Goal: Task Accomplishment & Management: Manage account settings

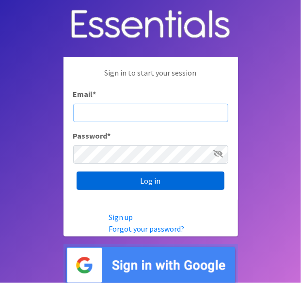
type input "lacey@familynetworknwa.com"
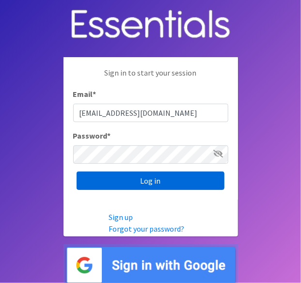
click at [190, 176] on input "Log in" at bounding box center [151, 181] width 148 height 18
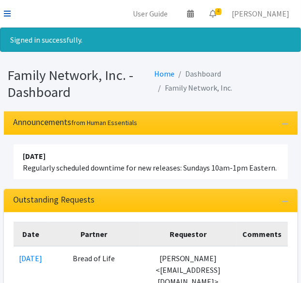
click at [7, 13] on icon at bounding box center [7, 14] width 7 height 8
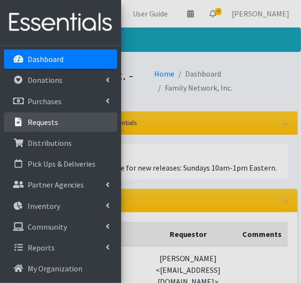
click at [34, 124] on p "Requests" at bounding box center [43, 122] width 31 height 10
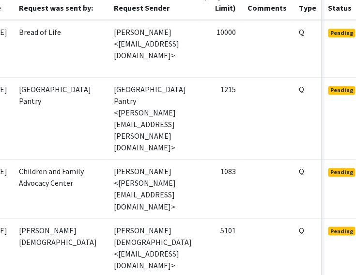
scroll to position [328, 89]
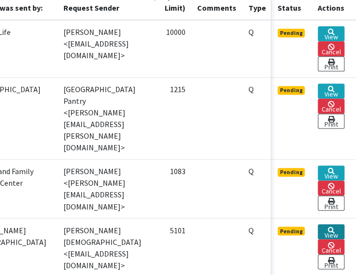
click at [300, 224] on link "View" at bounding box center [331, 231] width 27 height 15
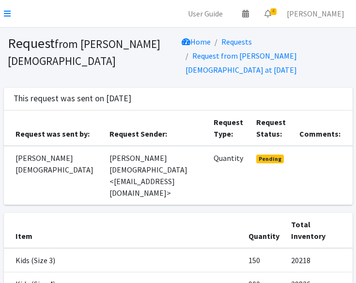
scroll to position [156, 0]
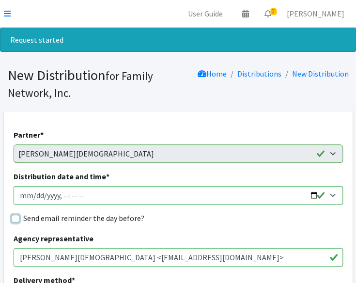
click at [15, 221] on input "Send email reminder the day before?" at bounding box center [16, 219] width 8 height 8
checkbox input "true"
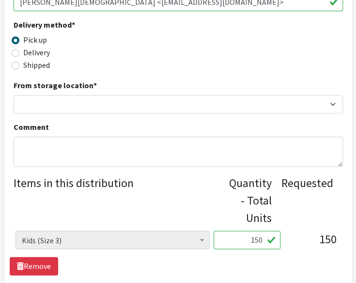
scroll to position [256, 0]
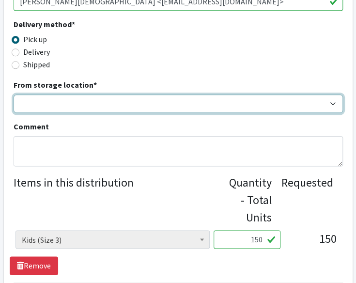
click at [214, 109] on select "DC Warehouse" at bounding box center [178, 103] width 329 height 18
select select "421"
click at [14, 94] on select "DC Warehouse" at bounding box center [178, 103] width 329 height 18
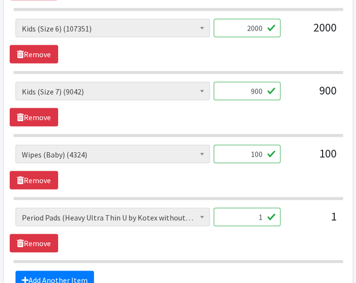
scroll to position [661, 0]
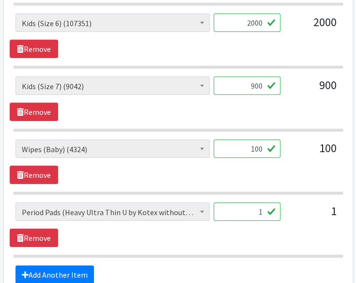
click at [269, 211] on input "1" at bounding box center [247, 212] width 67 height 18
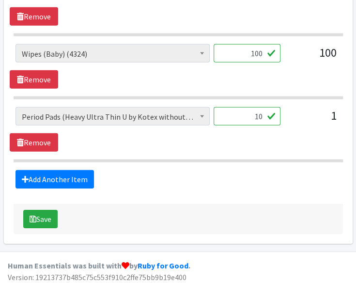
scroll to position [757, 0]
type input "10"
click at [36, 214] on button "Save" at bounding box center [40, 219] width 34 height 18
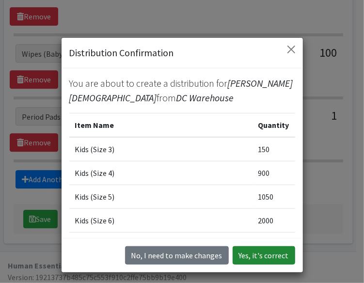
click at [270, 255] on button "Yes, it's correct" at bounding box center [264, 255] width 62 height 18
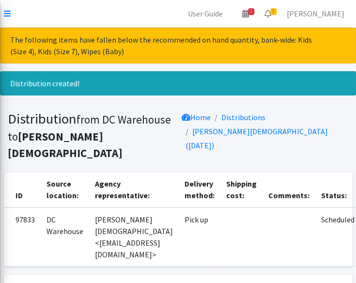
scroll to position [272, 0]
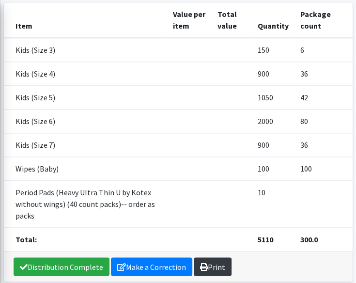
click at [206, 257] on link "Print" at bounding box center [213, 266] width 38 height 18
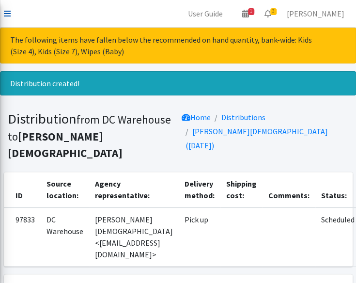
click at [7, 15] on icon at bounding box center [7, 14] width 7 height 8
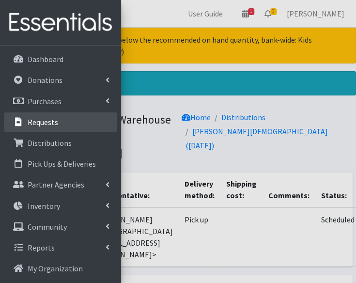
click at [58, 124] on link "Requests" at bounding box center [60, 121] width 113 height 19
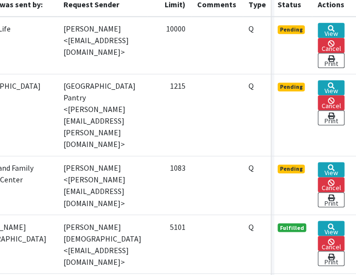
scroll to position [332, 89]
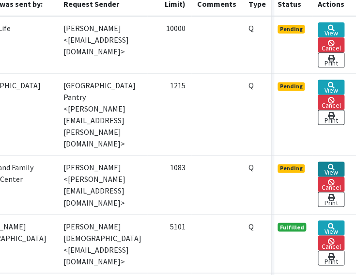
click at [328, 161] on link "View" at bounding box center [331, 168] width 27 height 15
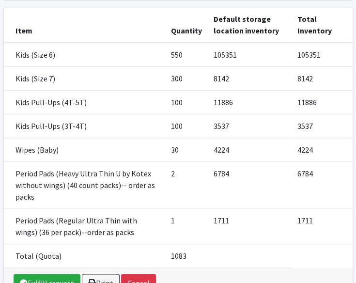
scroll to position [250, 0]
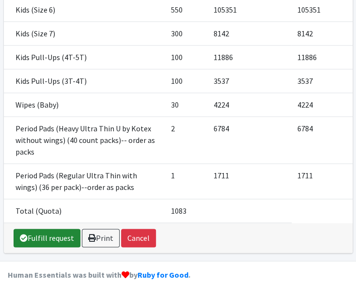
click at [57, 229] on link "Fulfill request" at bounding box center [47, 238] width 67 height 18
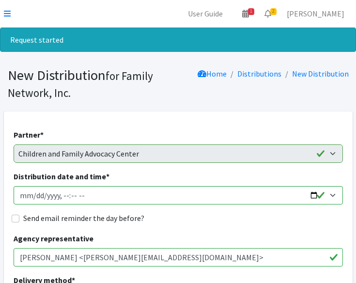
scroll to position [153, 0]
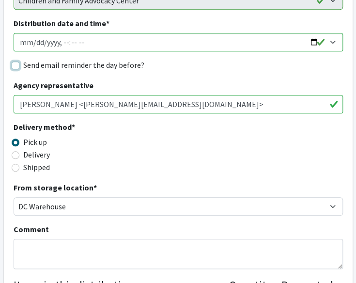
click at [15, 65] on input "Send email reminder the day before?" at bounding box center [16, 66] width 8 height 8
checkbox input "true"
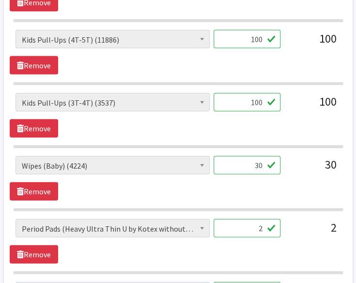
scroll to position [582, 0]
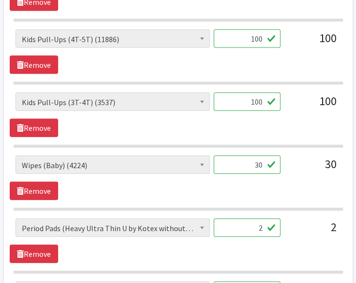
click at [262, 160] on input "30" at bounding box center [247, 165] width 67 height 18
type input "25"
click at [146, 195] on div "Adult Briefs (Large/X-Large) (110) Adult Briefs (Medium/Large) (24) Adult Brief…" at bounding box center [178, 178] width 337 height 45
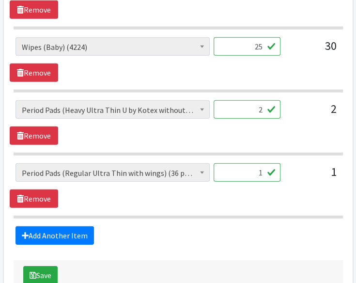
scroll to position [711, 0]
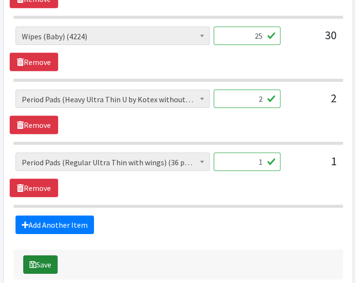
click at [43, 265] on button "Save" at bounding box center [40, 264] width 34 height 18
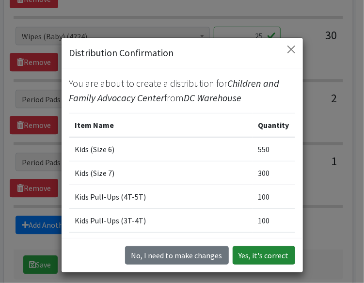
click at [267, 248] on button "Yes, it's correct" at bounding box center [264, 255] width 62 height 18
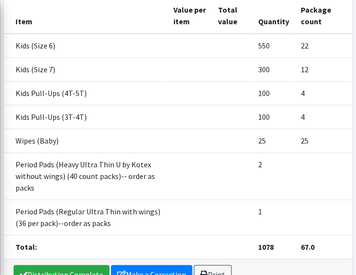
scroll to position [278, 0]
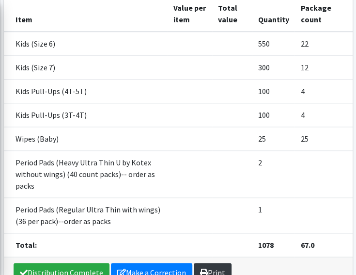
click at [218, 263] on link "Print" at bounding box center [213, 272] width 38 height 18
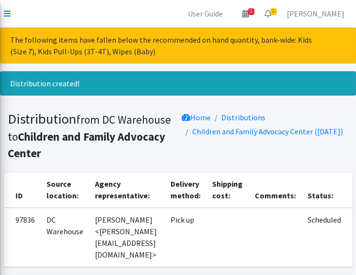
click at [2, 13] on nav "User Guide 2 2 Pick-ups remaining this week View Calendar 2 2 Requests 0 Partne…" at bounding box center [178, 14] width 356 height 28
click at [6, 13] on icon at bounding box center [7, 14] width 7 height 8
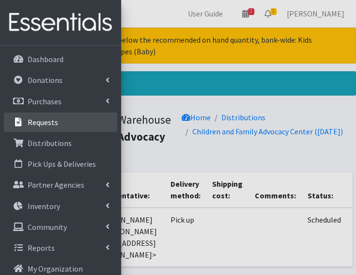
click at [42, 128] on link "Requests" at bounding box center [60, 121] width 113 height 19
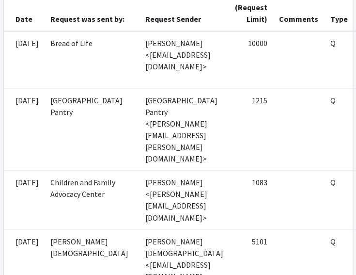
scroll to position [318, 89]
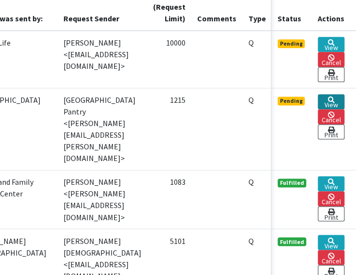
click at [332, 101] on link "View" at bounding box center [331, 101] width 27 height 15
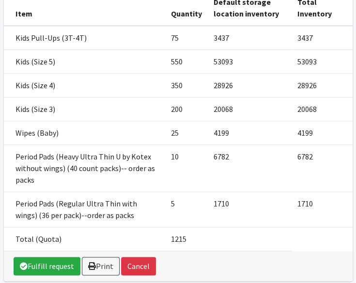
scroll to position [234, 0]
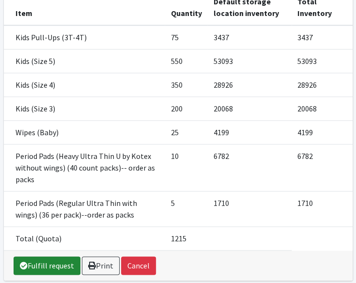
click at [51, 256] on link "Fulfill request" at bounding box center [47, 265] width 67 height 18
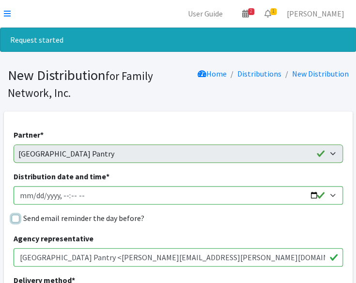
click at [17, 215] on input "Send email reminder the day before?" at bounding box center [16, 219] width 8 height 8
checkbox input "true"
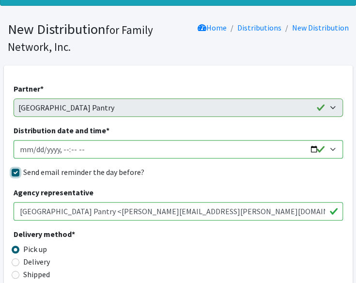
scroll to position [47, 0]
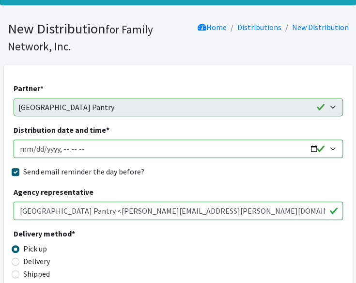
click at [309, 151] on input "Distribution date and time *" at bounding box center [178, 149] width 329 height 18
type input "[DATE]T13:00"
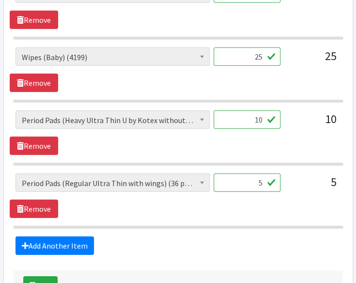
scroll to position [757, 0]
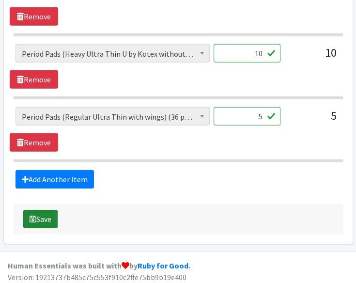
click at [44, 215] on button "Save" at bounding box center [40, 219] width 34 height 18
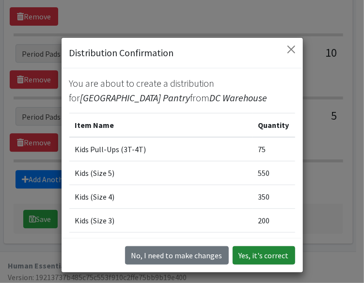
click at [267, 254] on button "Yes, it's correct" at bounding box center [264, 255] width 62 height 18
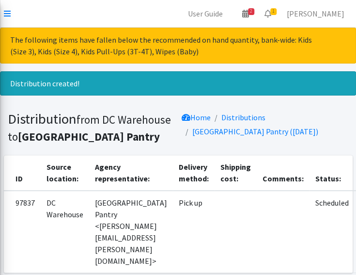
scroll to position [320, 0]
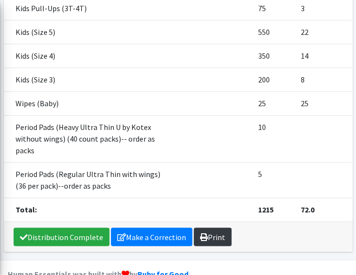
click at [218, 227] on link "Print" at bounding box center [213, 236] width 38 height 18
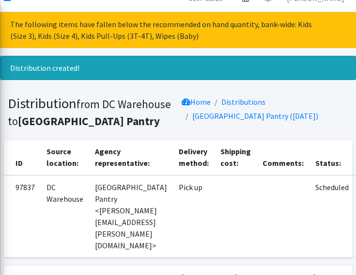
scroll to position [0, 0]
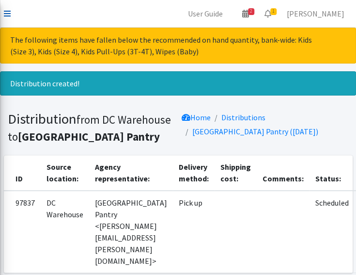
click at [7, 10] on icon at bounding box center [7, 14] width 7 height 8
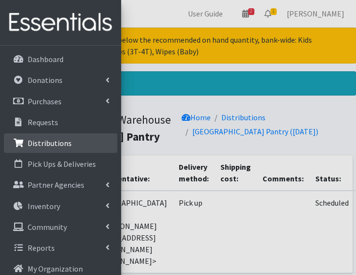
click at [42, 141] on p "Distributions" at bounding box center [50, 143] width 44 height 10
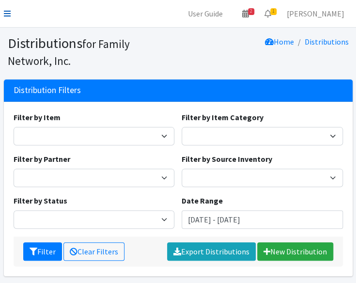
click at [7, 14] on icon at bounding box center [7, 14] width 7 height 8
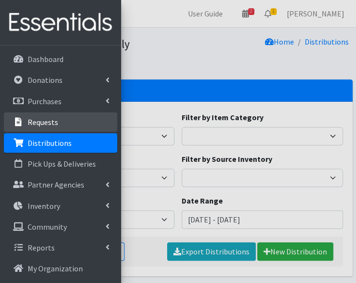
click at [39, 119] on p "Requests" at bounding box center [43, 122] width 31 height 10
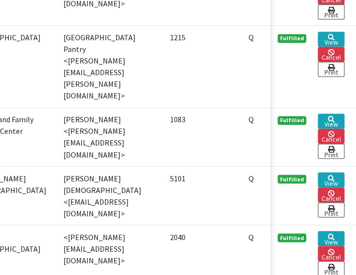
scroll to position [381, 89]
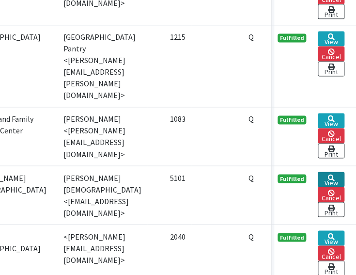
click at [319, 172] on link "View" at bounding box center [331, 179] width 27 height 15
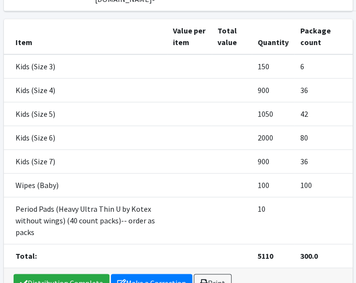
scroll to position [197, 0]
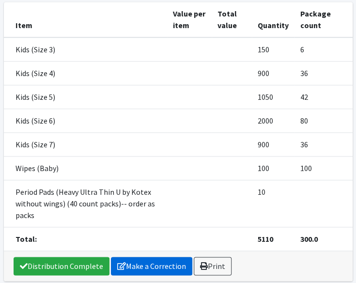
click at [133, 257] on link "Make a Correction" at bounding box center [151, 266] width 81 height 18
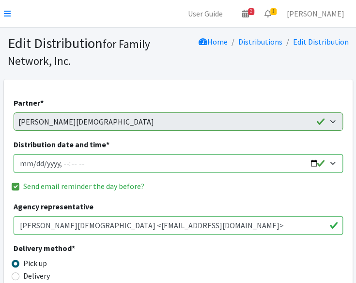
click at [311, 163] on input "Distribution date and time *" at bounding box center [178, 163] width 329 height 18
type input "2025-10-14T13:00"
click at [238, 100] on div "Partner * 2nd Street Pantry Missions Arkansas Coalition of Marshallese Bread of…" at bounding box center [178, 114] width 329 height 34
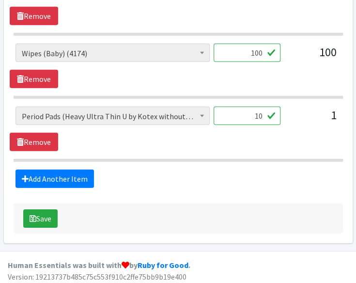
scroll to position [725, 0]
click at [50, 209] on button "Save" at bounding box center [40, 218] width 34 height 18
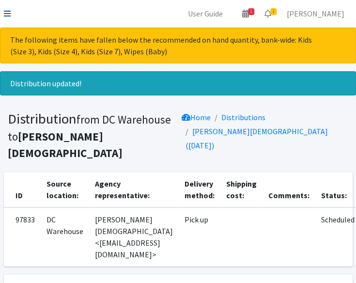
click at [7, 19] on link at bounding box center [7, 14] width 7 height 12
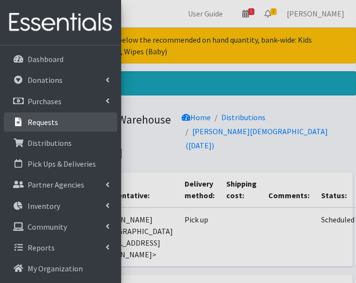
click at [38, 125] on p "Requests" at bounding box center [43, 122] width 31 height 10
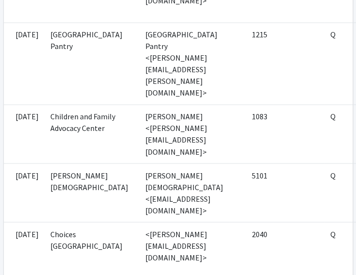
scroll to position [383, 89]
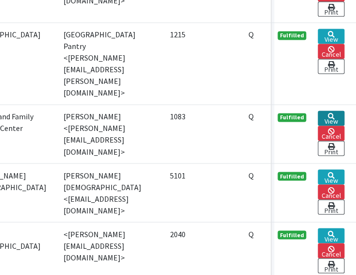
click at [337, 110] on link "View" at bounding box center [331, 117] width 27 height 15
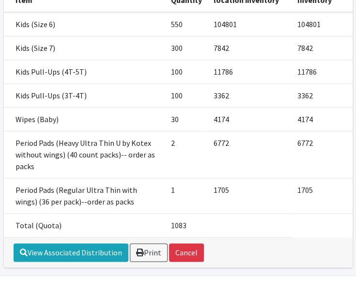
scroll to position [250, 0]
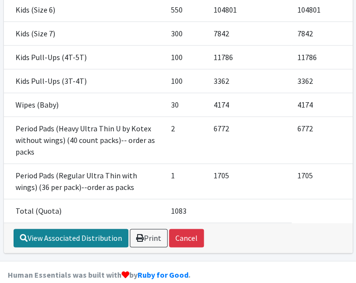
click at [43, 229] on link "View Associated Distribution" at bounding box center [71, 238] width 115 height 18
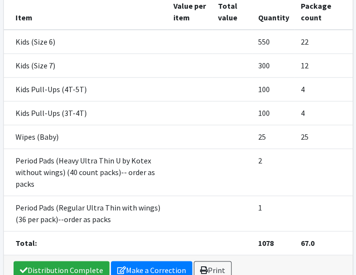
scroll to position [234, 0]
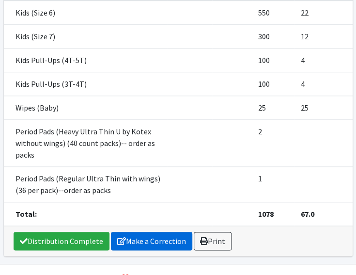
click at [137, 232] on link "Make a Correction" at bounding box center [151, 241] width 81 height 18
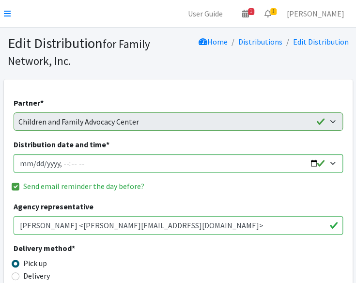
click at [311, 165] on input "Distribution date and time *" at bounding box center [178, 163] width 329 height 18
type input "[DATE]T13:00"
click at [245, 102] on div "Partner * 2nd Street Pantry Missions [US_STATE] Coalition of Marshallese Bread …" at bounding box center [178, 114] width 329 height 34
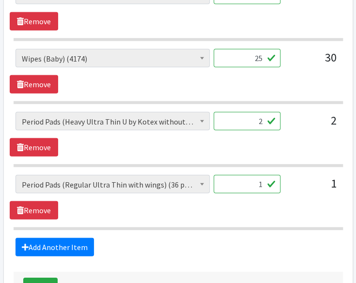
scroll to position [725, 0]
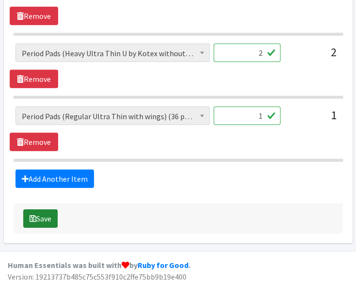
click at [41, 215] on button "Save" at bounding box center [40, 218] width 34 height 18
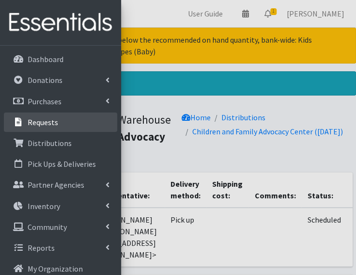
click at [77, 122] on link "Requests" at bounding box center [60, 121] width 113 height 19
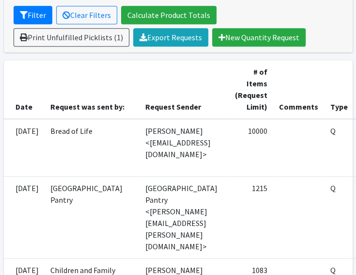
scroll to position [230, 89]
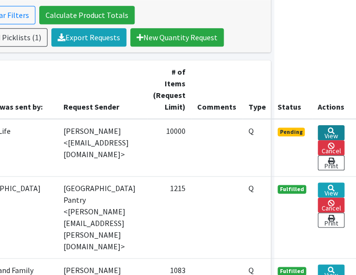
click at [331, 132] on link "View" at bounding box center [331, 132] width 27 height 15
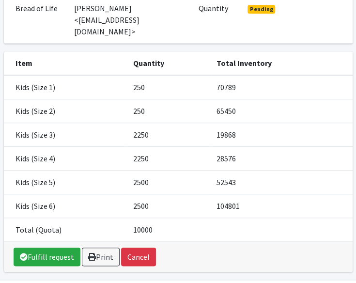
scroll to position [134, 0]
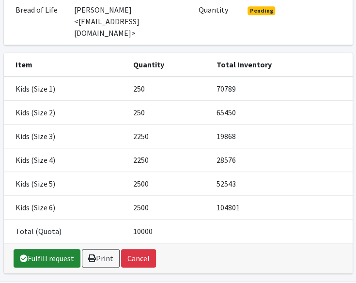
click at [70, 249] on link "Fulfill request" at bounding box center [47, 258] width 67 height 18
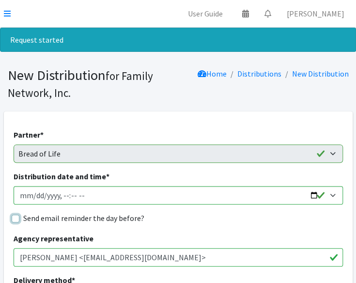
click at [16, 219] on input "Send email reminder the day before?" at bounding box center [16, 219] width 8 height 8
checkbox input "true"
click at [311, 194] on input "Distribution date and time *" at bounding box center [178, 195] width 329 height 18
type input "2025-10-14T13:00"
click at [246, 136] on div "Partner * 2nd Street Pantry Missions Arkansas Coalition of Marshallese Bread of…" at bounding box center [178, 146] width 329 height 34
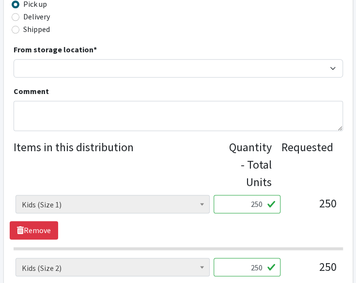
scroll to position [290, 0]
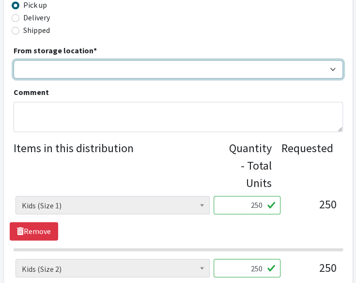
click at [203, 61] on select "DC Warehouse" at bounding box center [178, 69] width 329 height 18
select select "421"
click at [14, 60] on select "DC Warehouse" at bounding box center [178, 69] width 329 height 18
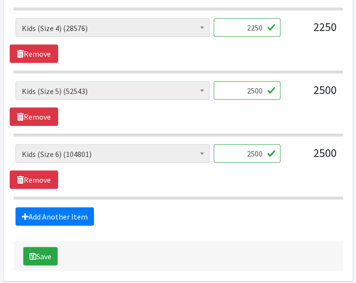
scroll to position [658, 0]
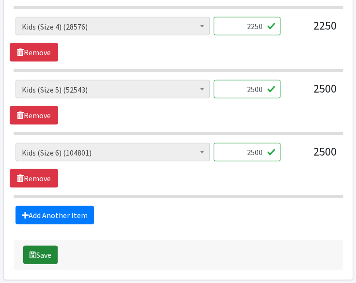
click at [30, 252] on icon "submit" at bounding box center [33, 255] width 7 height 8
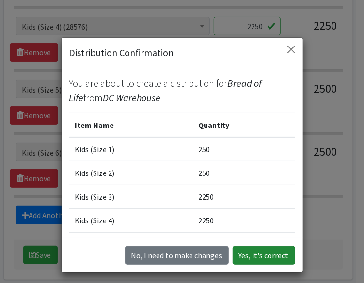
click at [244, 260] on button "Yes, it's correct" at bounding box center [264, 255] width 62 height 18
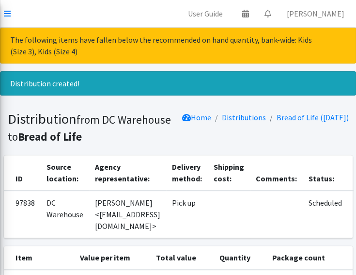
scroll to position [221, 0]
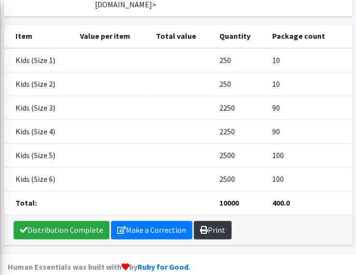
click at [200, 226] on icon at bounding box center [204, 230] width 8 height 8
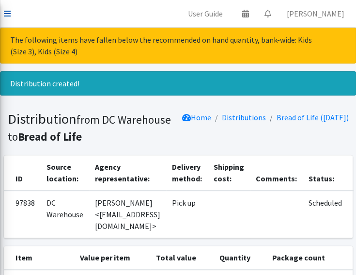
click at [9, 8] on link at bounding box center [7, 14] width 7 height 12
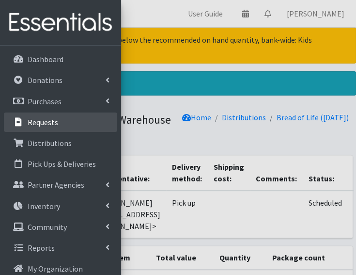
click at [58, 121] on link "Requests" at bounding box center [60, 121] width 113 height 19
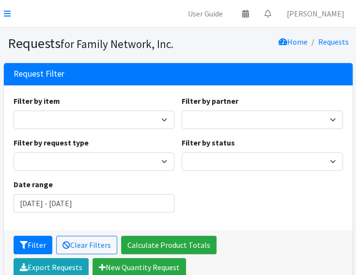
click at [2, 7] on nav "User Guide 0 Pick-ups remaining this week View Calendar 0 Requests 0 Partner Ag…" at bounding box center [178, 14] width 356 height 28
click at [4, 13] on icon at bounding box center [7, 14] width 7 height 8
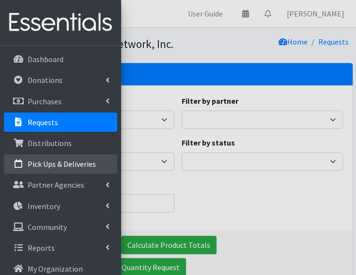
click at [45, 167] on p "Pick Ups & Deliveries" at bounding box center [62, 164] width 68 height 10
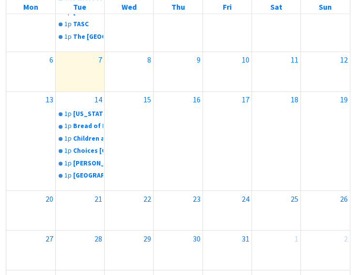
scroll to position [356, 0]
